Goal: Find specific page/section: Find specific page/section

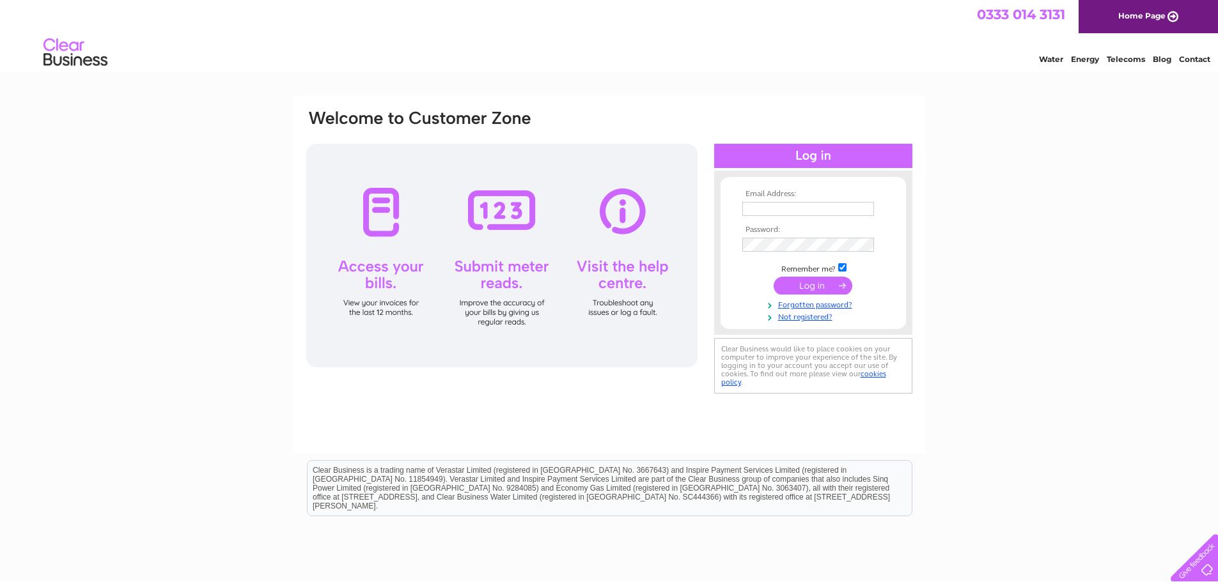
type input "ross.pollock@galloneandco.com"
click at [791, 284] on input "submit" at bounding box center [812, 286] width 79 height 18
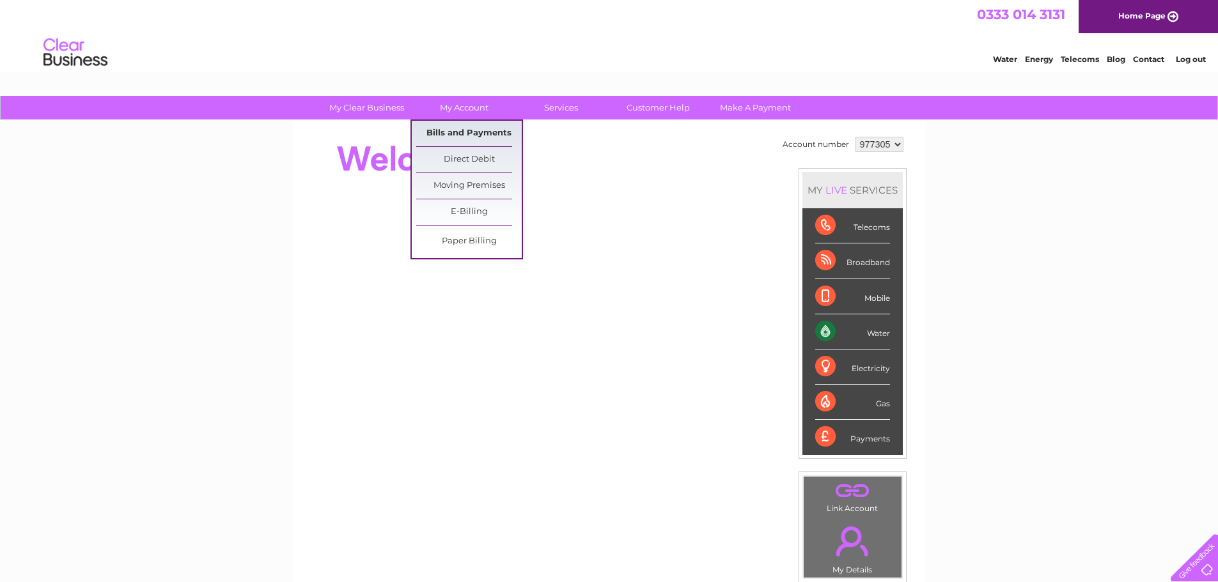
click at [474, 130] on link "Bills and Payments" at bounding box center [468, 134] width 105 height 26
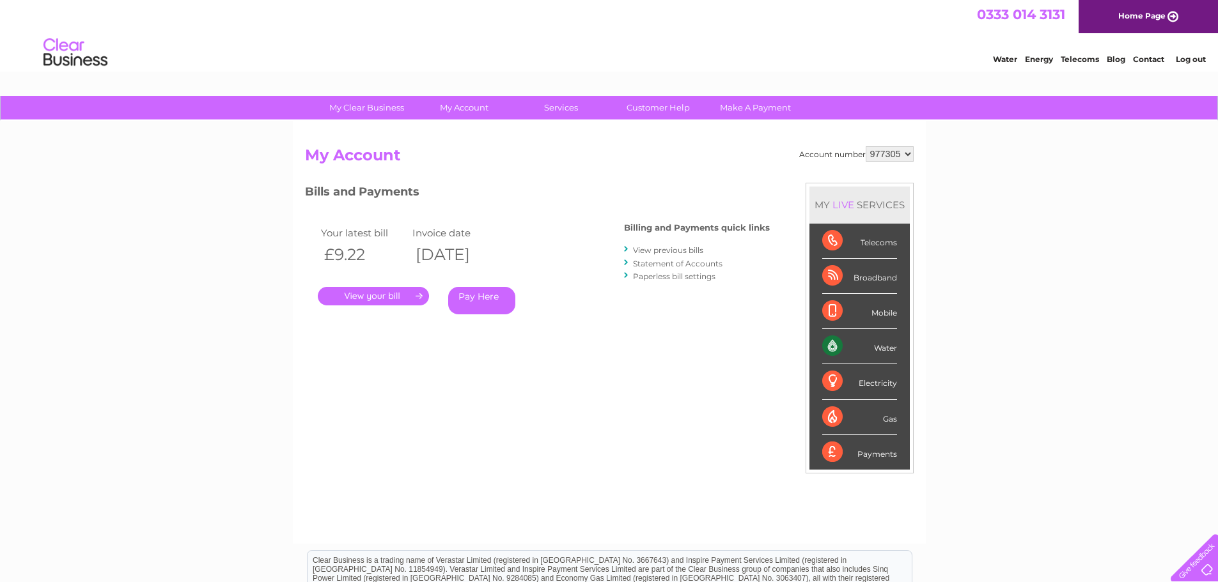
click at [384, 292] on link "." at bounding box center [373, 296] width 111 height 19
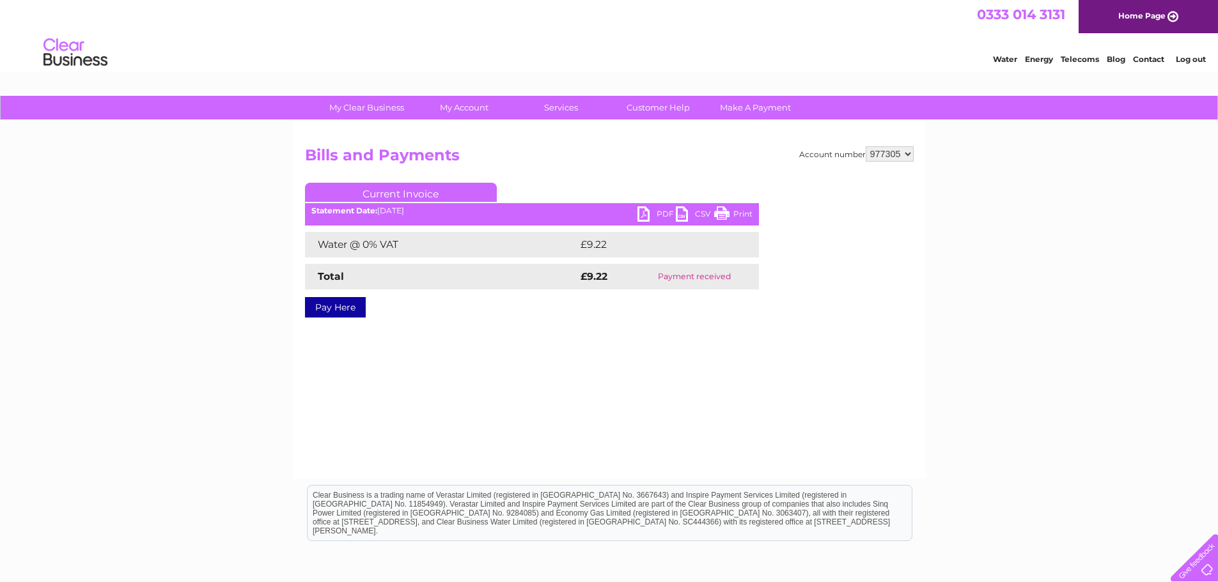
click at [651, 212] on link "PDF" at bounding box center [656, 215] width 38 height 19
